Goal: Information Seeking & Learning: Find specific fact

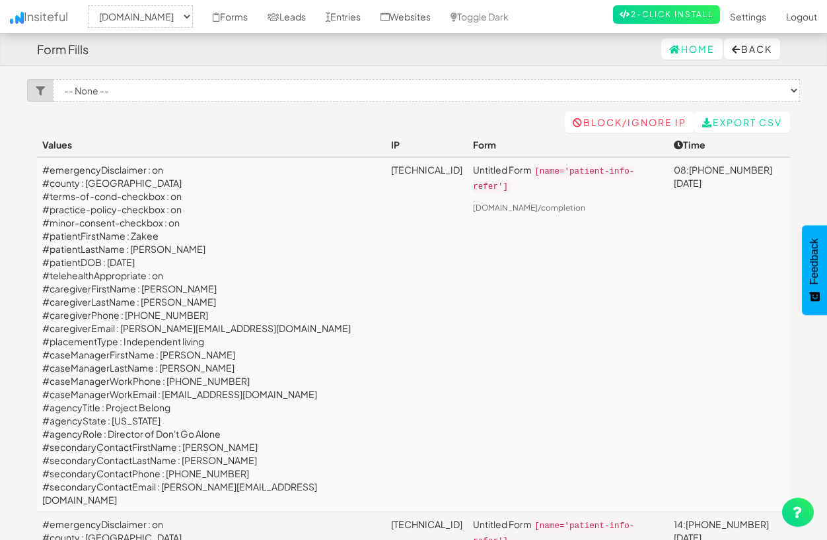
select select "2385"
drag, startPoint x: 295, startPoint y: 396, endPoint x: 163, endPoint y: 396, distance: 132.1
click at [163, 396] on td "#emergencyDisclaimer : on #county : [GEOGRAPHIC_DATA] #terms-of-cond-checkbox :…" at bounding box center [211, 334] width 349 height 355
copy td "[EMAIL_ADDRESS][DOMAIN_NAME]"
click at [386, 470] on td "[TECHNICAL_ID]" at bounding box center [427, 334] width 82 height 355
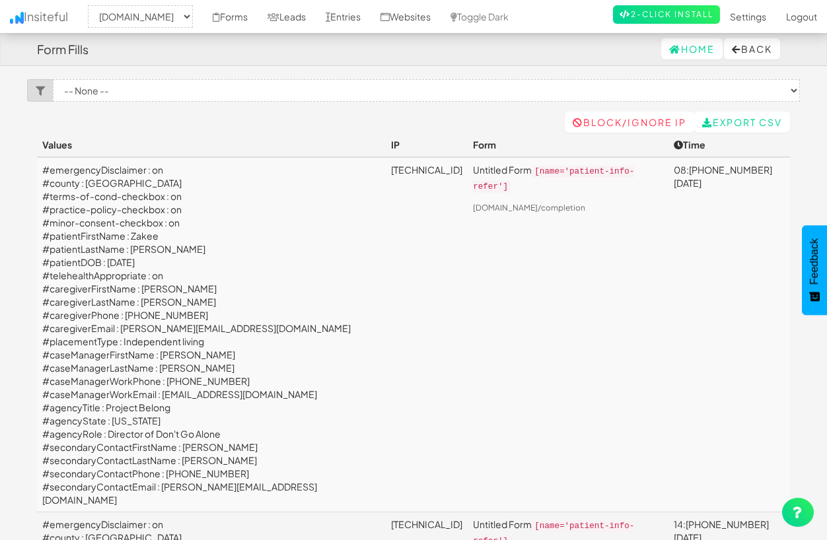
click at [300, 397] on td "#emergencyDisclaimer : on #county : [GEOGRAPHIC_DATA] #terms-of-cond-checkbox :…" at bounding box center [211, 334] width 349 height 355
drag, startPoint x: 287, startPoint y: 396, endPoint x: 237, endPoint y: 394, distance: 49.6
click at [237, 394] on td "#emergencyDisclaimer : on #county : [GEOGRAPHIC_DATA] #terms-of-cond-checkbox :…" at bounding box center [211, 334] width 349 height 355
click at [299, 390] on td "#emergencyDisclaimer : on #county : [GEOGRAPHIC_DATA] #terms-of-cond-checkbox :…" at bounding box center [211, 334] width 349 height 355
drag, startPoint x: 266, startPoint y: 393, endPoint x: 163, endPoint y: 396, distance: 102.4
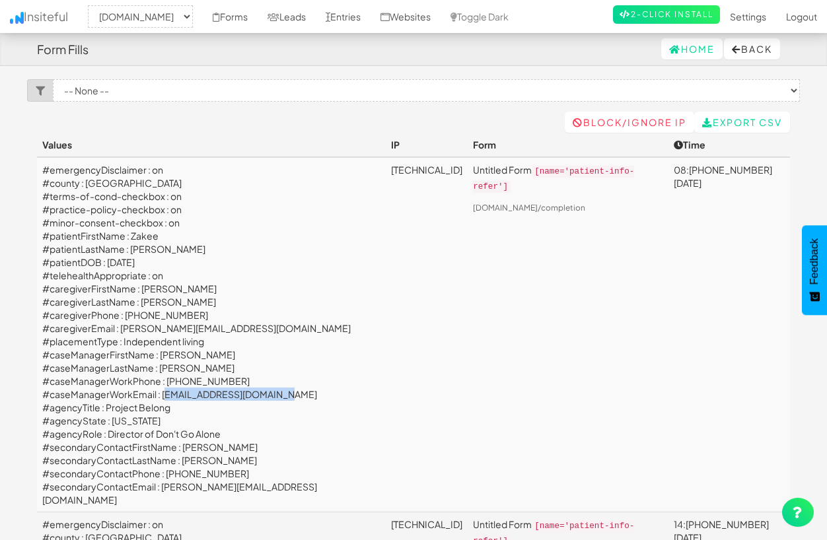
click at [163, 396] on td "#emergencyDisclaimer : on #county : [GEOGRAPHIC_DATA] #terms-of-cond-checkbox :…" at bounding box center [211, 334] width 349 height 355
copy td "[EMAIL_ADDRESS][DOMAIN_NAME]"
click at [242, 380] on td "#emergencyDisclaimer : on #county : [GEOGRAPHIC_DATA] #terms-of-cond-checkbox :…" at bounding box center [211, 334] width 349 height 355
drag, startPoint x: 215, startPoint y: 380, endPoint x: 195, endPoint y: 380, distance: 19.2
click at [195, 380] on td "#emergencyDisclaimer : on #county : [GEOGRAPHIC_DATA] #terms-of-cond-checkbox :…" at bounding box center [211, 334] width 349 height 355
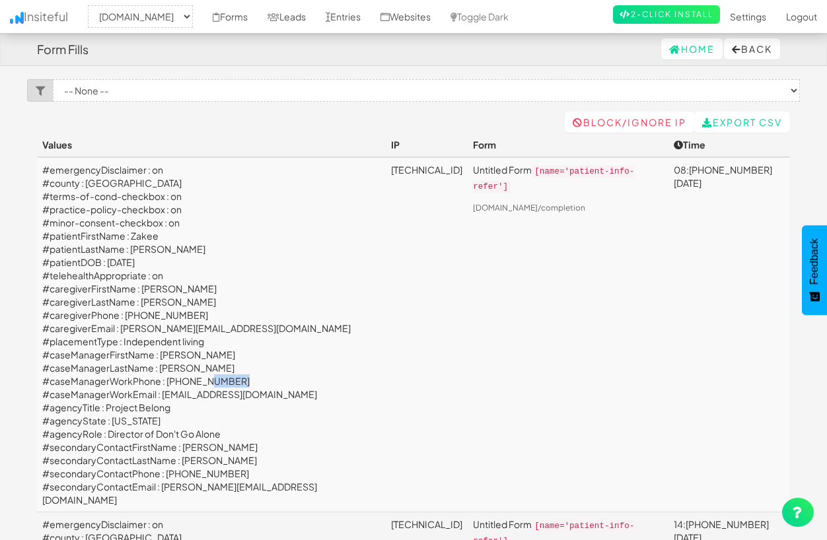
click at [242, 380] on td "#emergencyDisclaimer : on #county : [GEOGRAPHIC_DATA] #terms-of-cond-checkbox :…" at bounding box center [211, 334] width 349 height 355
drag, startPoint x: 234, startPoint y: 381, endPoint x: 167, endPoint y: 383, distance: 67.4
click at [167, 383] on td "#emergencyDisclaimer : on #county : [GEOGRAPHIC_DATA] #terms-of-cond-checkbox :…" at bounding box center [211, 334] width 349 height 355
copy td "[PHONE_NUMBER]"
